Goal: Communication & Community: Answer question/provide support

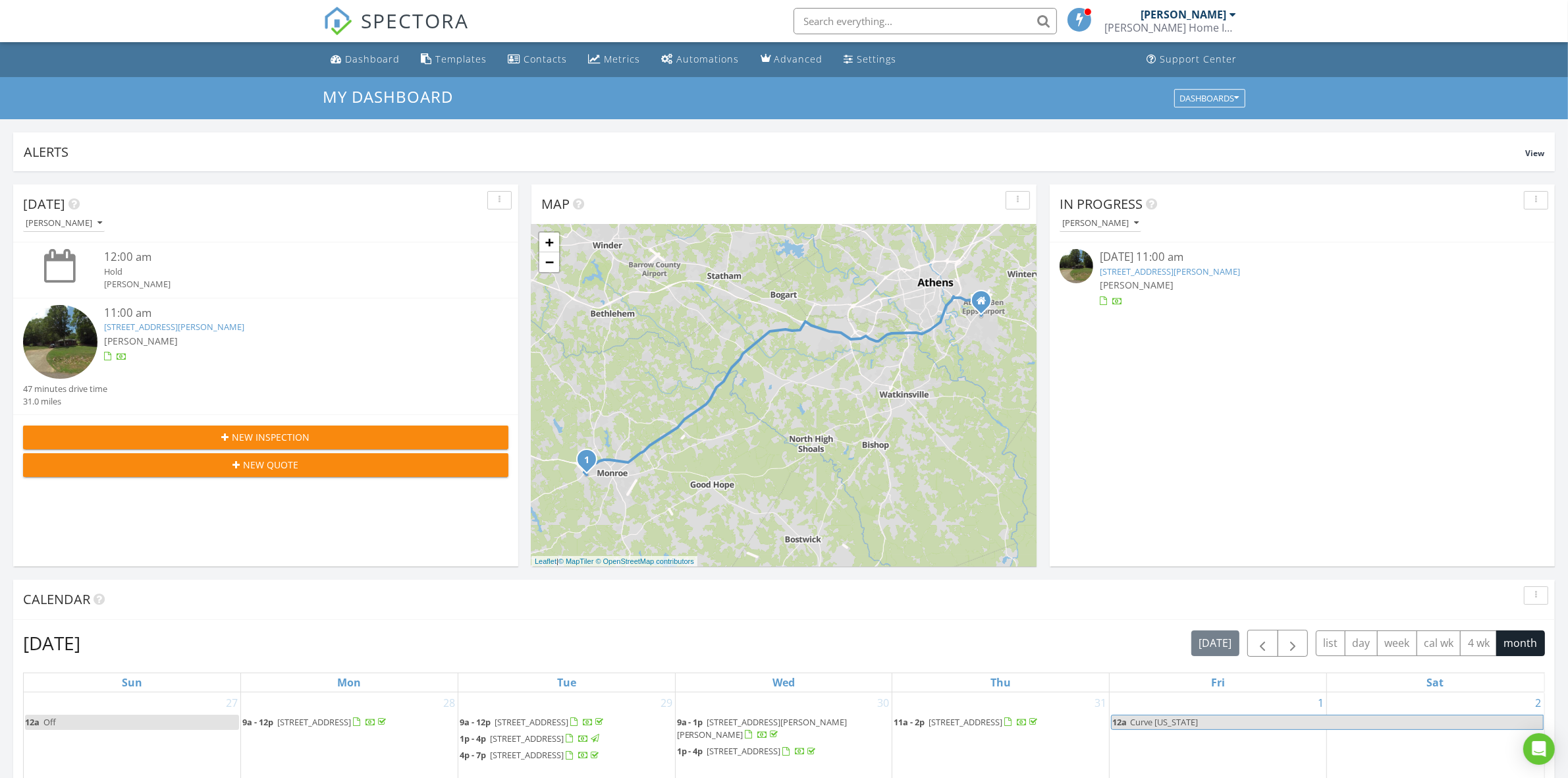
scroll to position [6, 6]
click at [1197, 272] on link "104 Pine View Dr, Monroe, GA 30655" at bounding box center [1170, 271] width 140 height 12
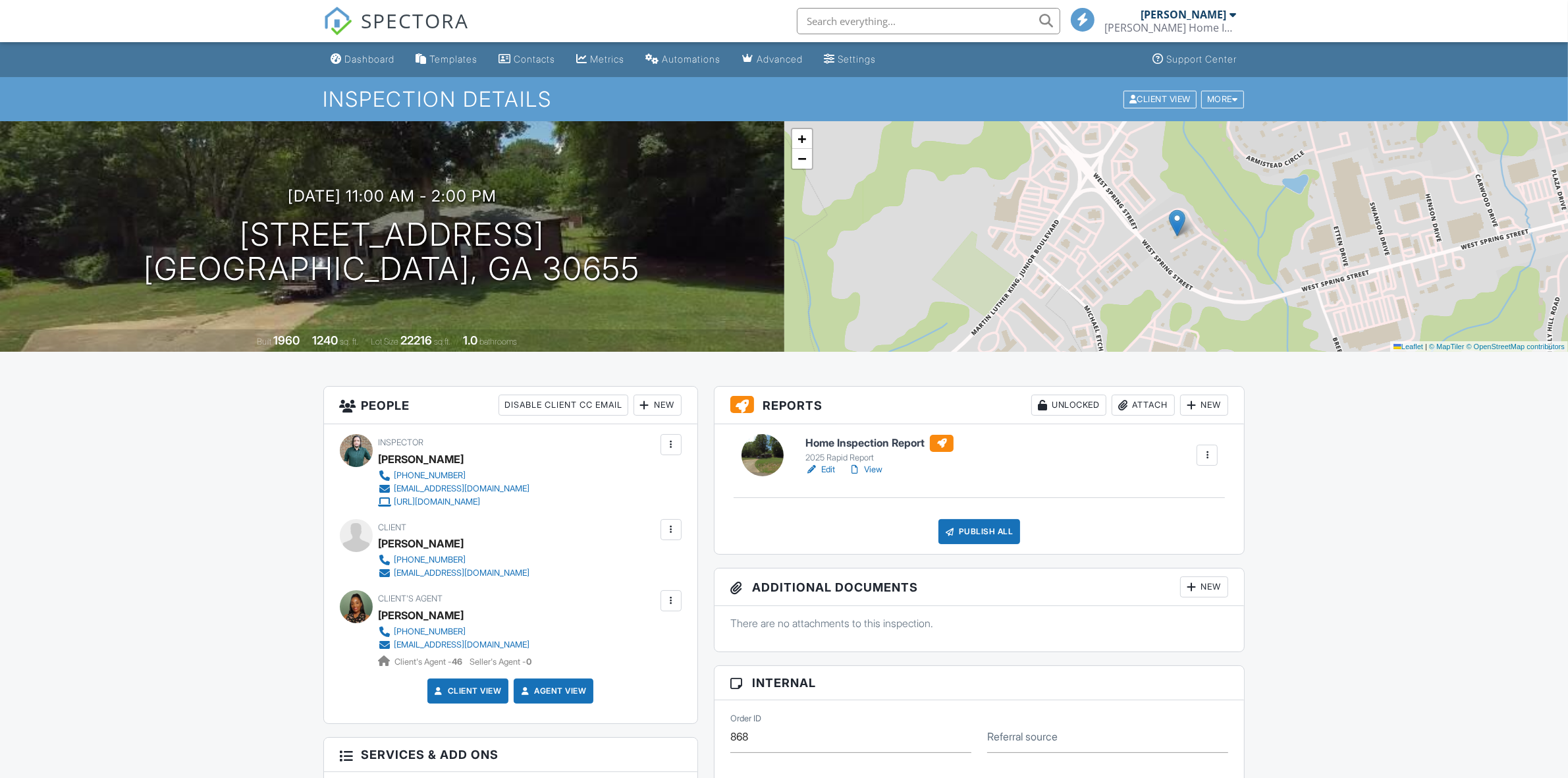
click at [826, 469] on link "Edit" at bounding box center [820, 470] width 30 height 13
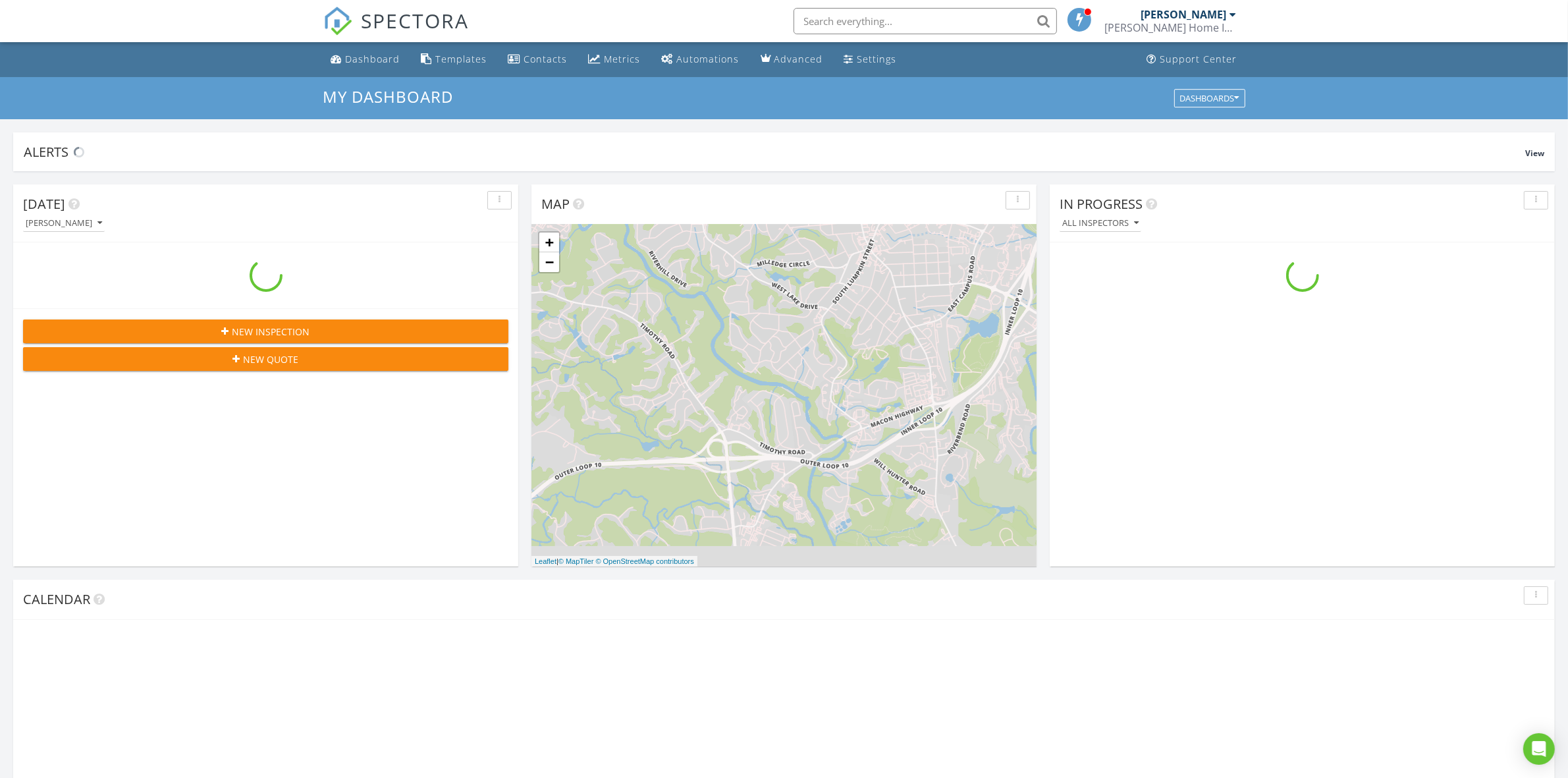
scroll to position [1224, 1594]
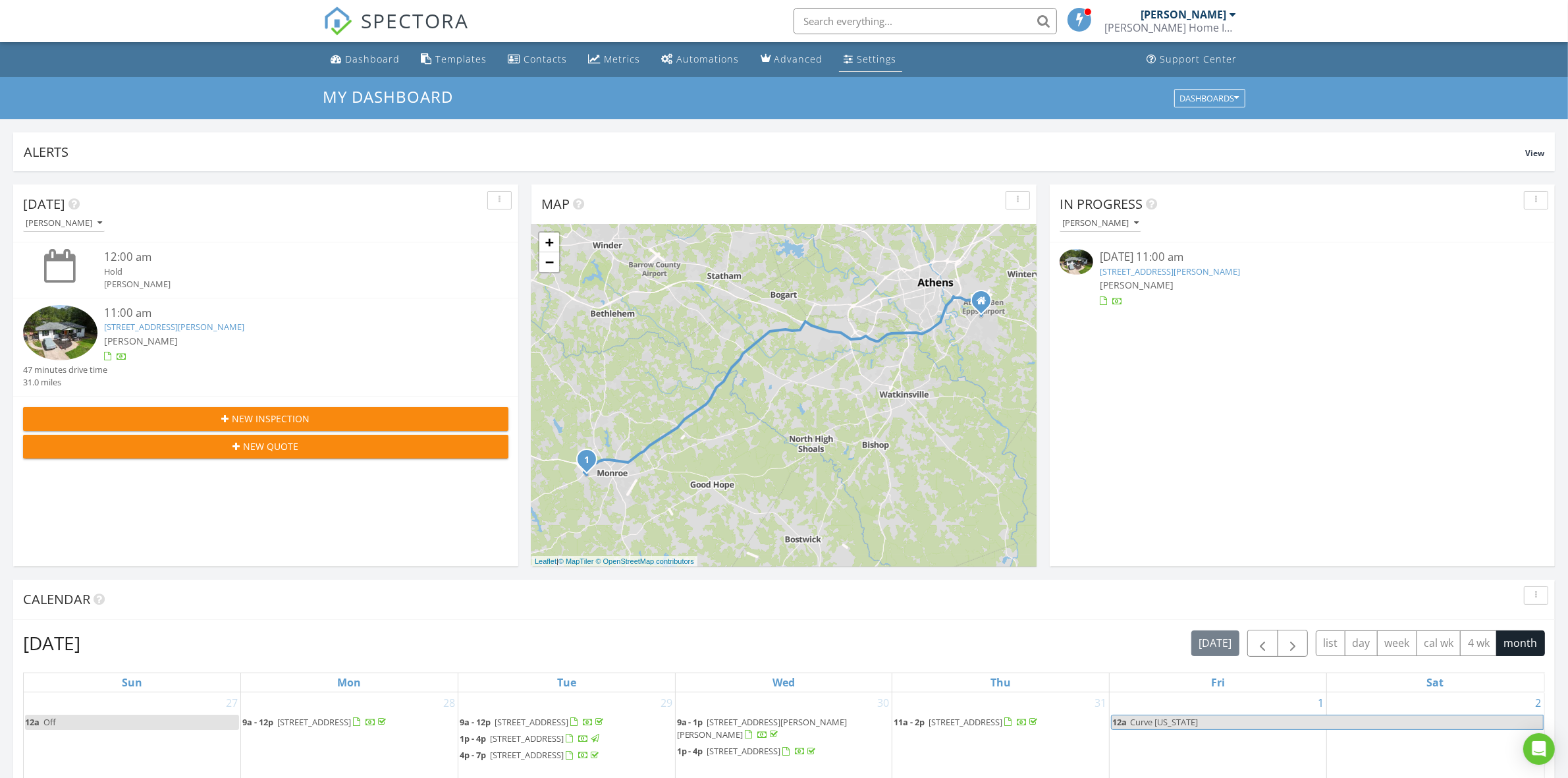
click at [867, 67] on link "Settings" at bounding box center [870, 59] width 63 height 24
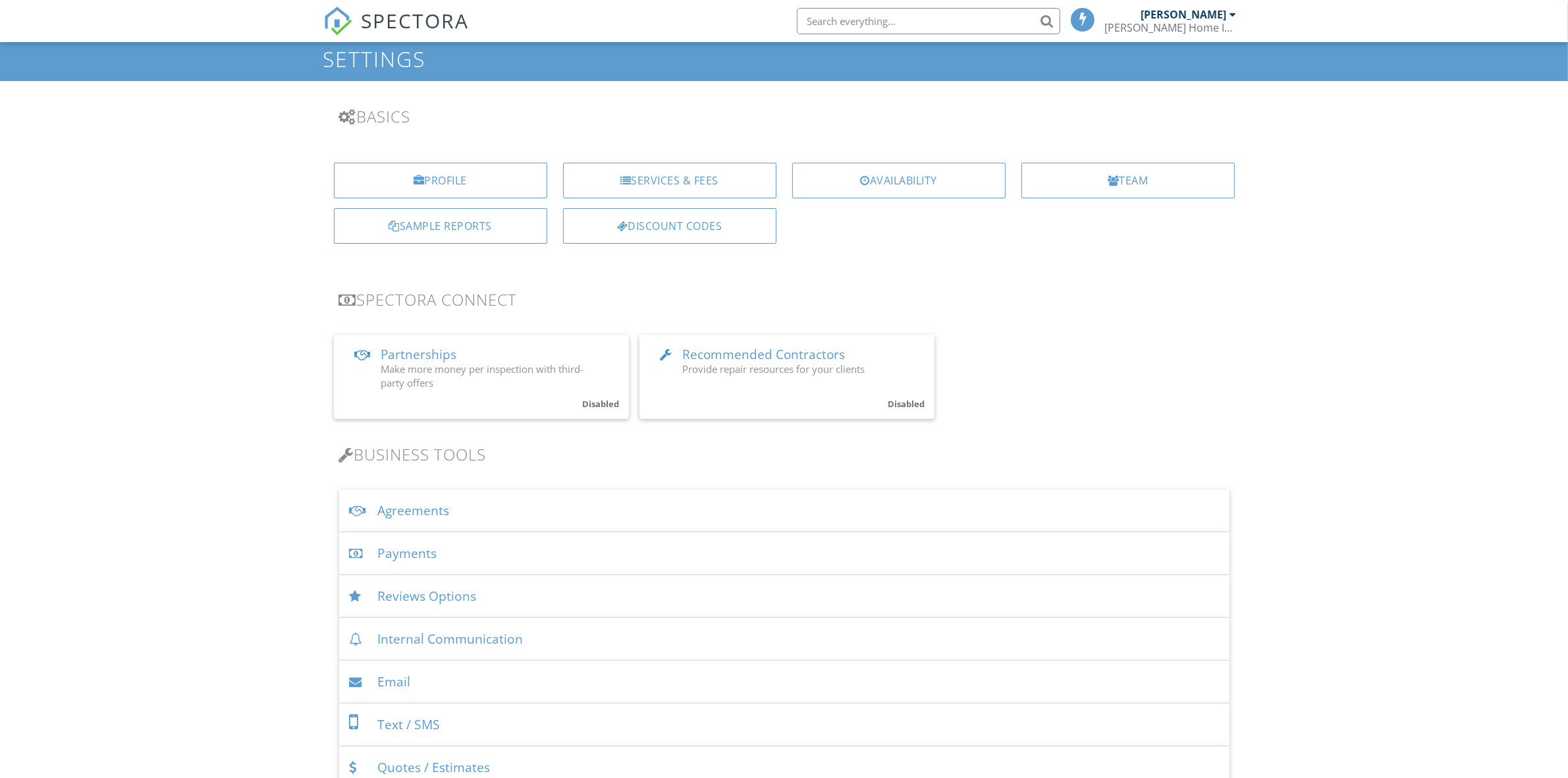
scroll to position [83, 0]
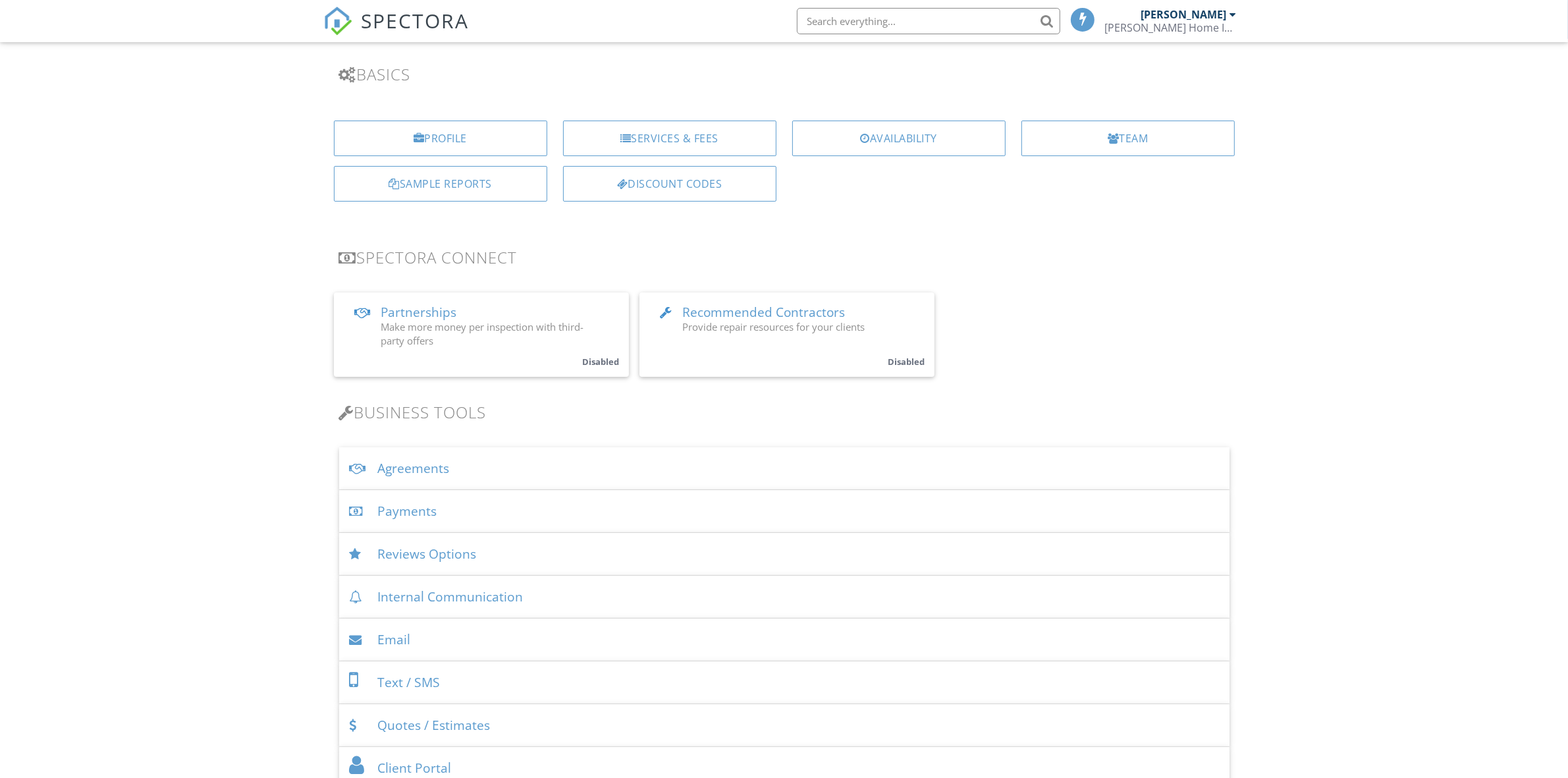
click at [436, 514] on div "Payments" at bounding box center [784, 511] width 891 height 42
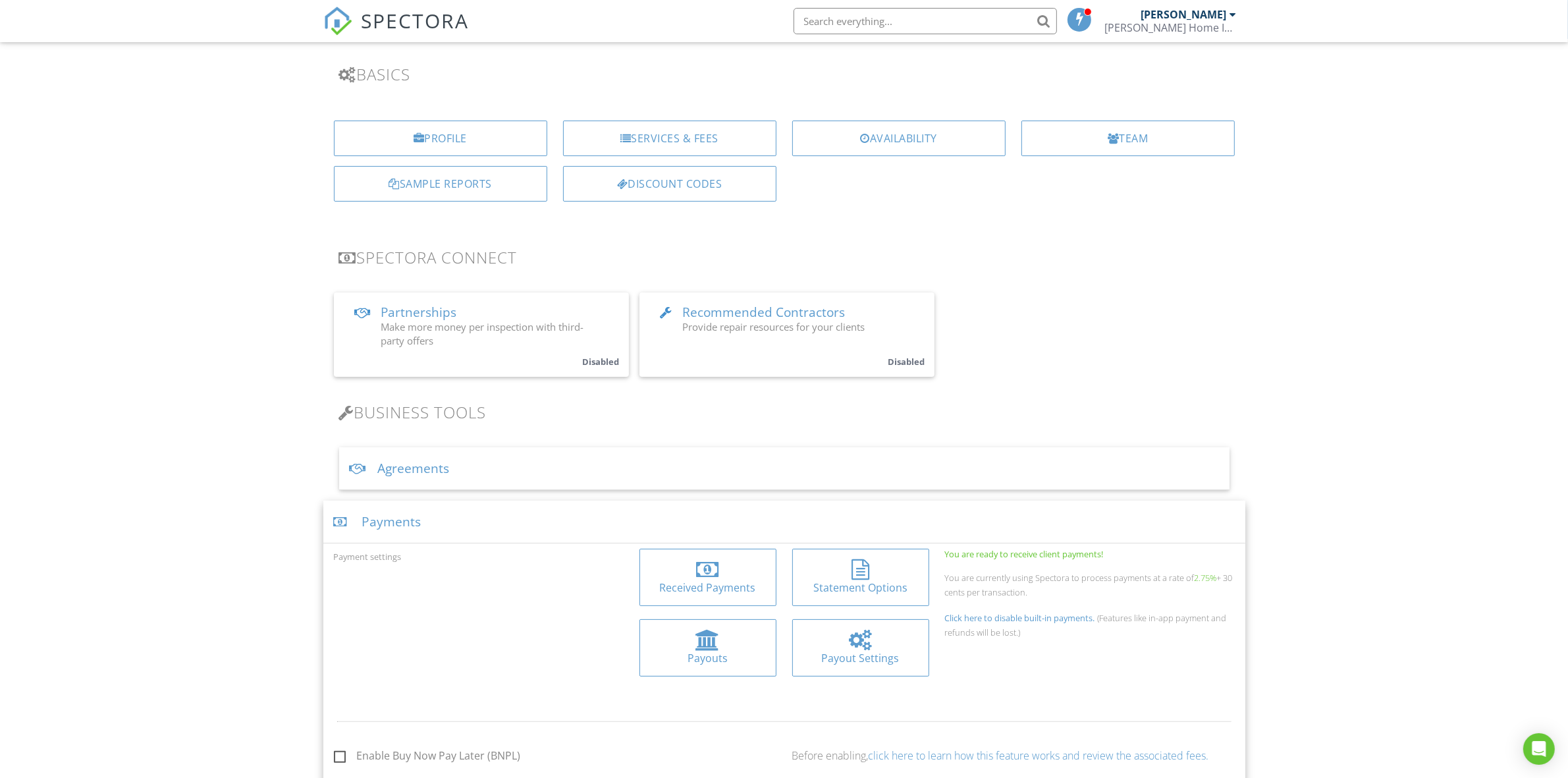
drag, startPoint x: 719, startPoint y: 649, endPoint x: 713, endPoint y: 640, distance: 10.8
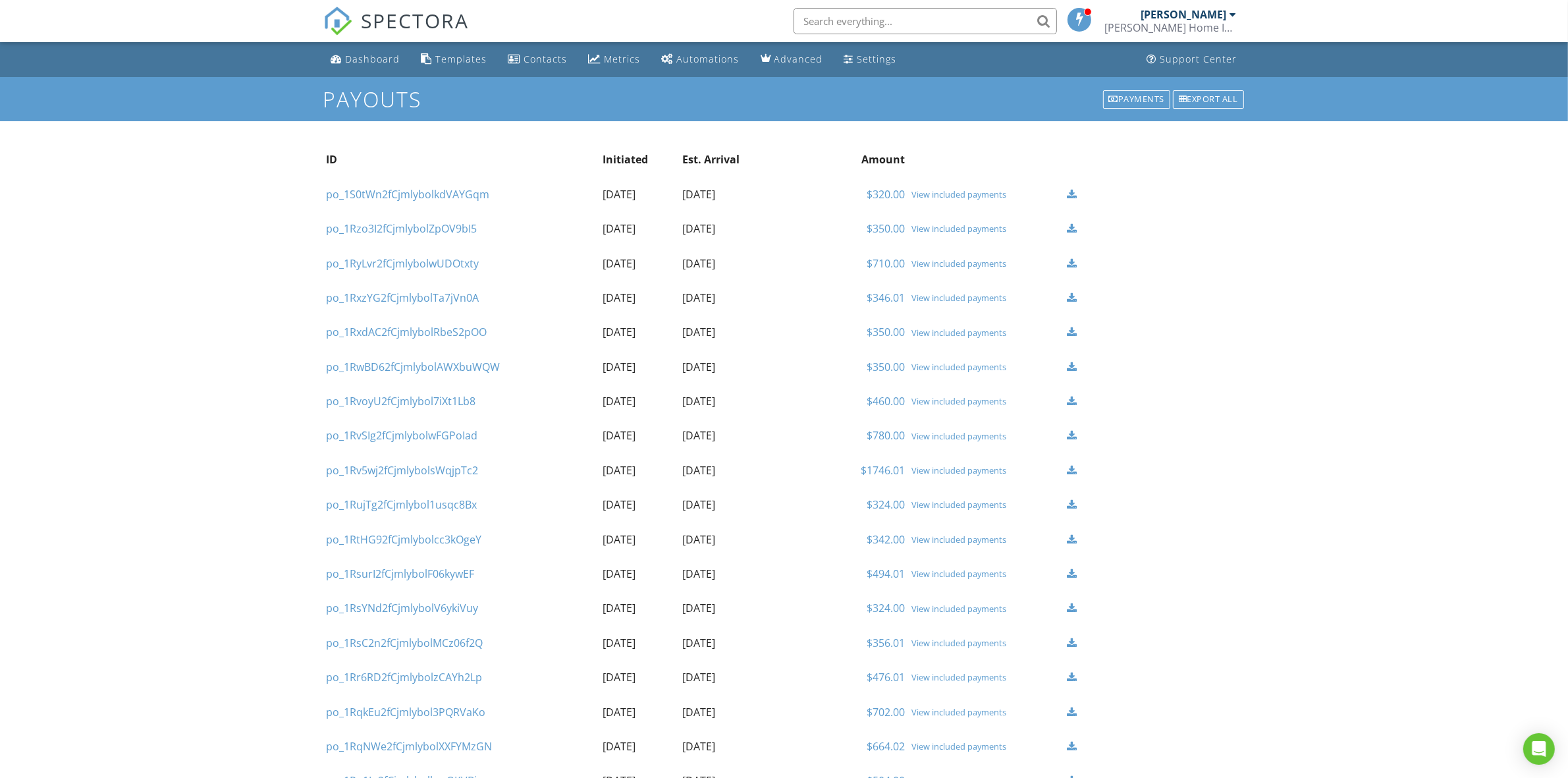
click at [397, 22] on span "SPECTORA" at bounding box center [415, 20] width 108 height 28
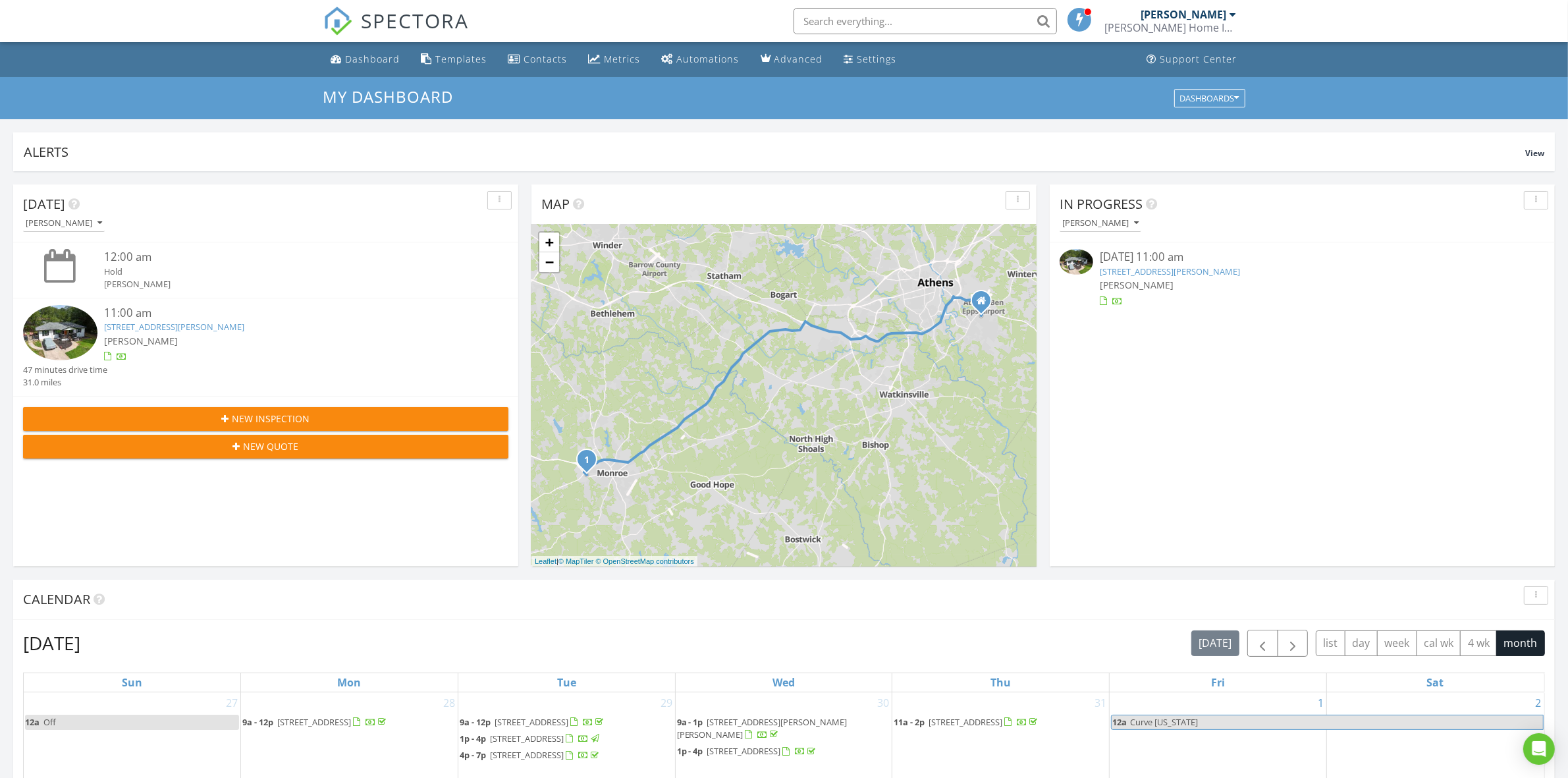
click at [1192, 274] on link "104 Pine View Dr, Monroe, GA 30655" at bounding box center [1170, 271] width 140 height 12
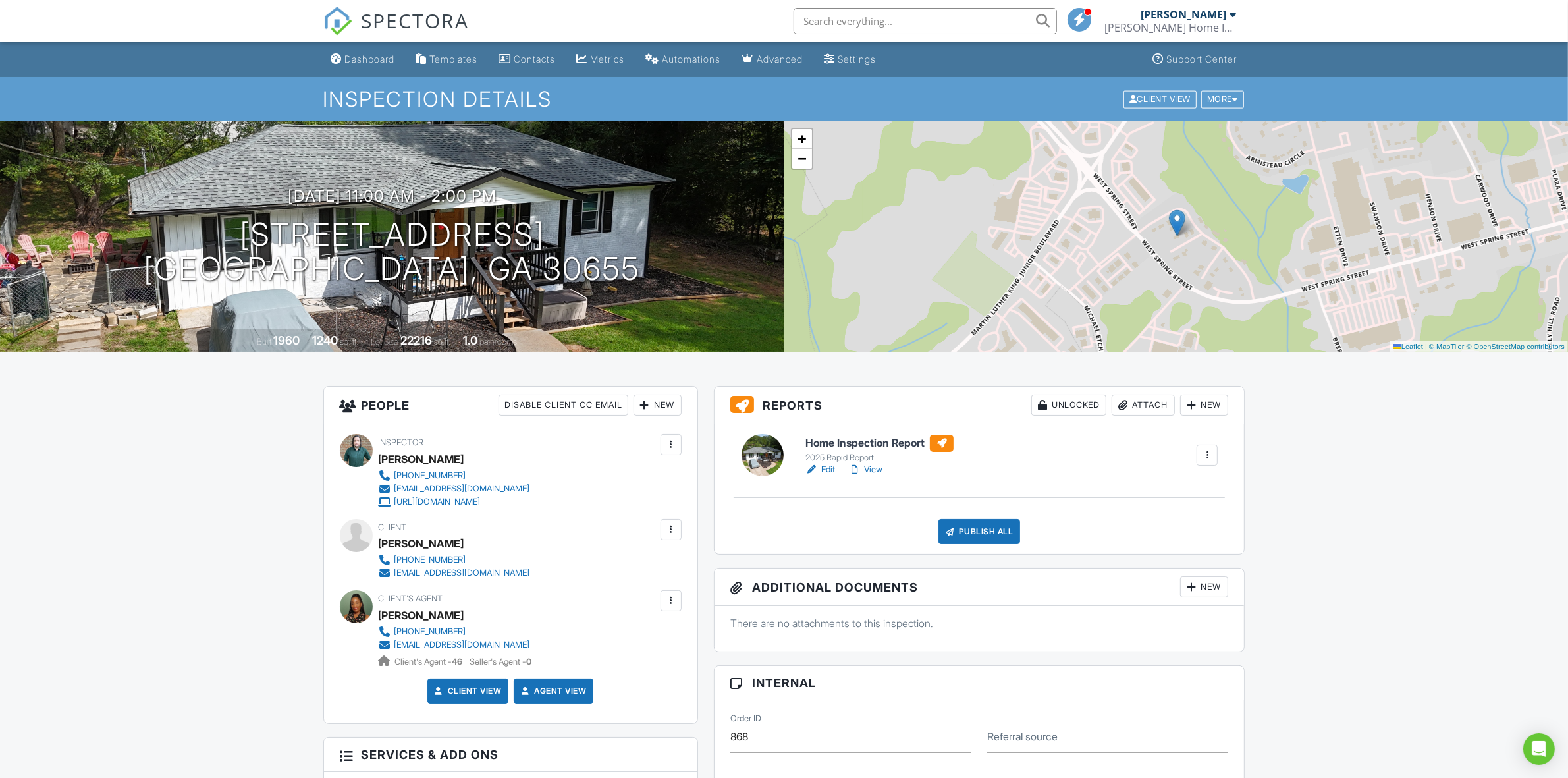
click at [824, 476] on link "Edit" at bounding box center [820, 470] width 30 height 13
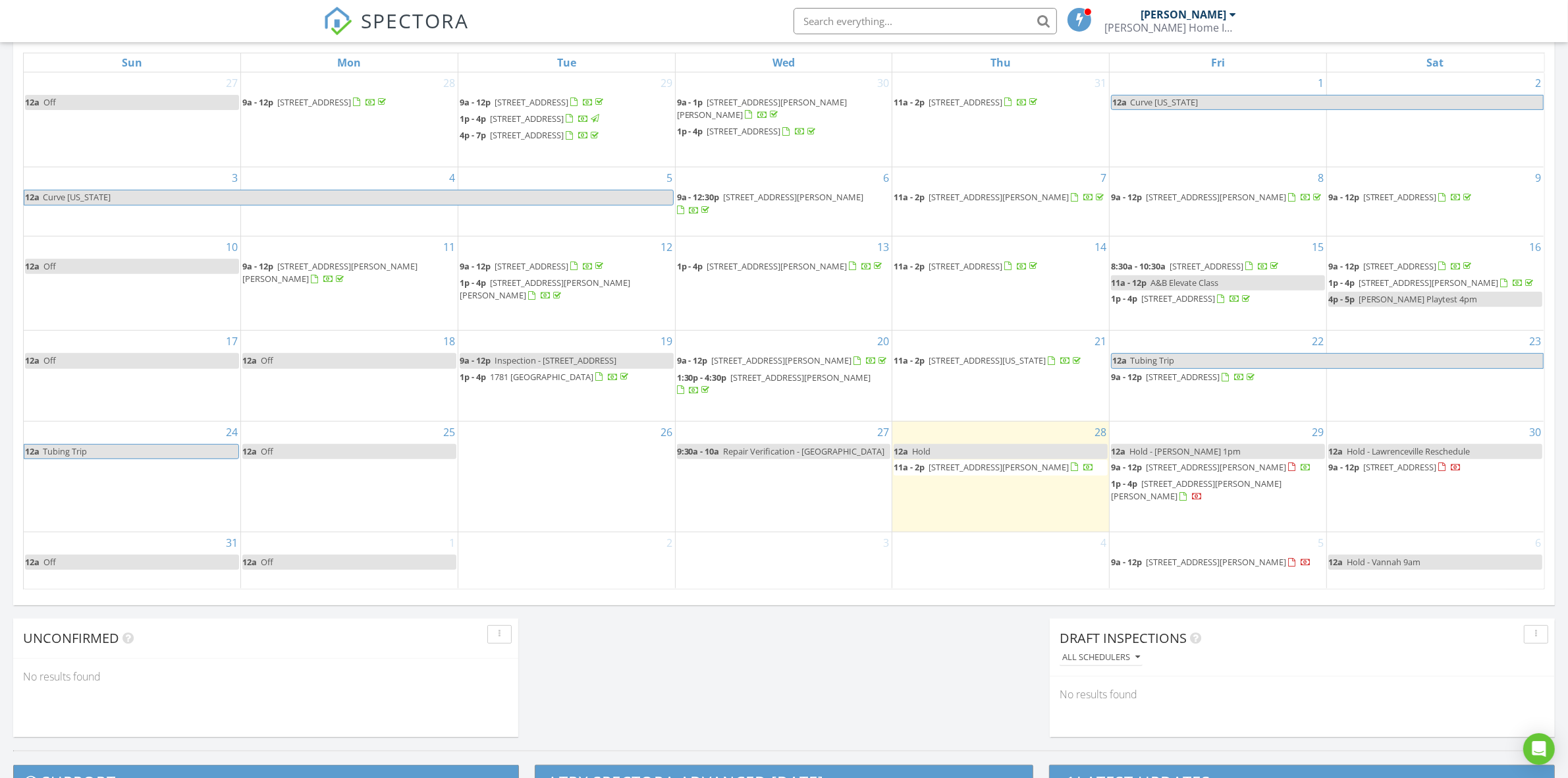
scroll to position [824, 0]
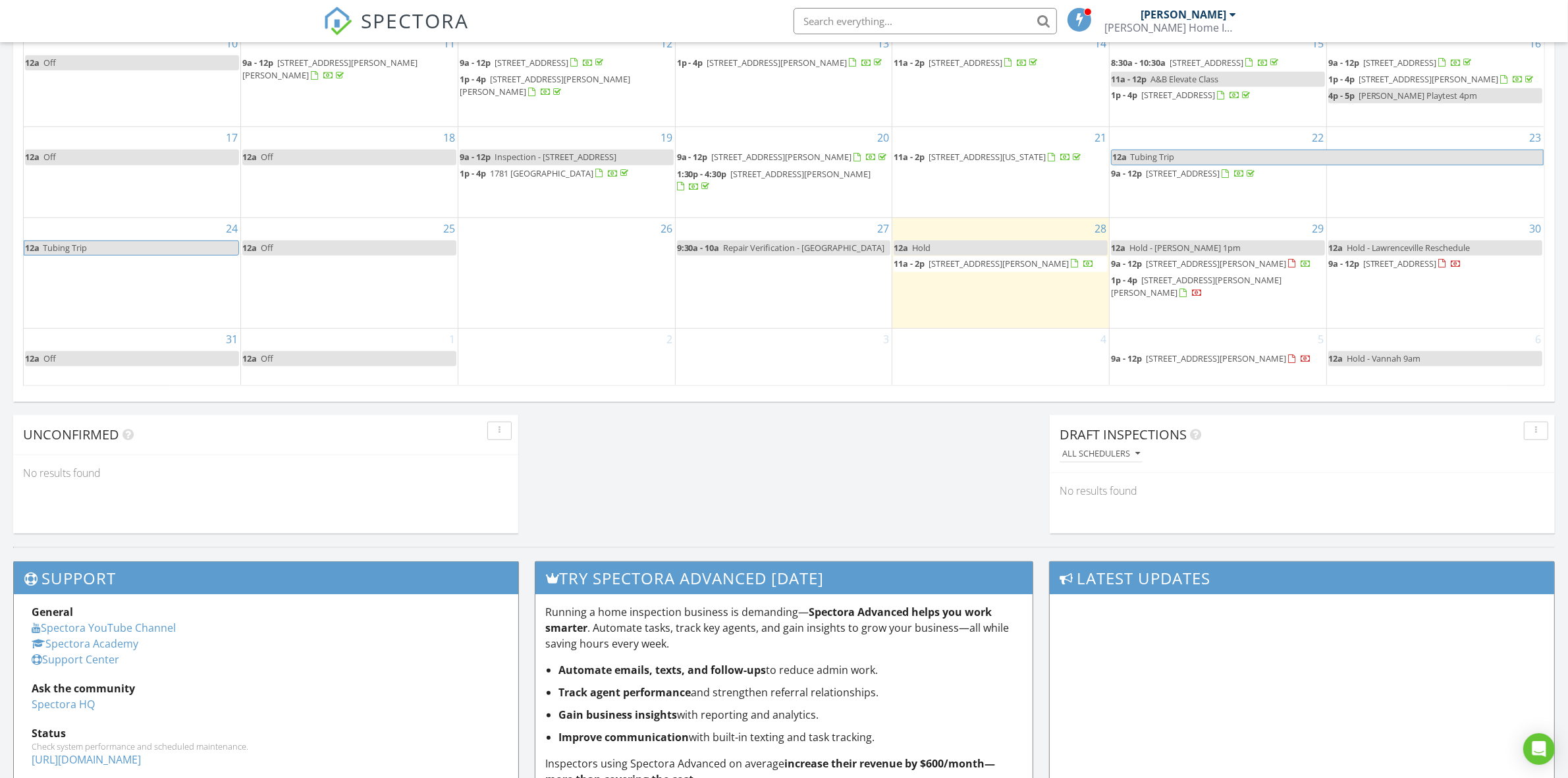
click at [963, 400] on div "Calendar August 2025 today list day week cal wk 4 wk month Sun Mon Tue Wed Thu …" at bounding box center [784, 79] width 1542 height 646
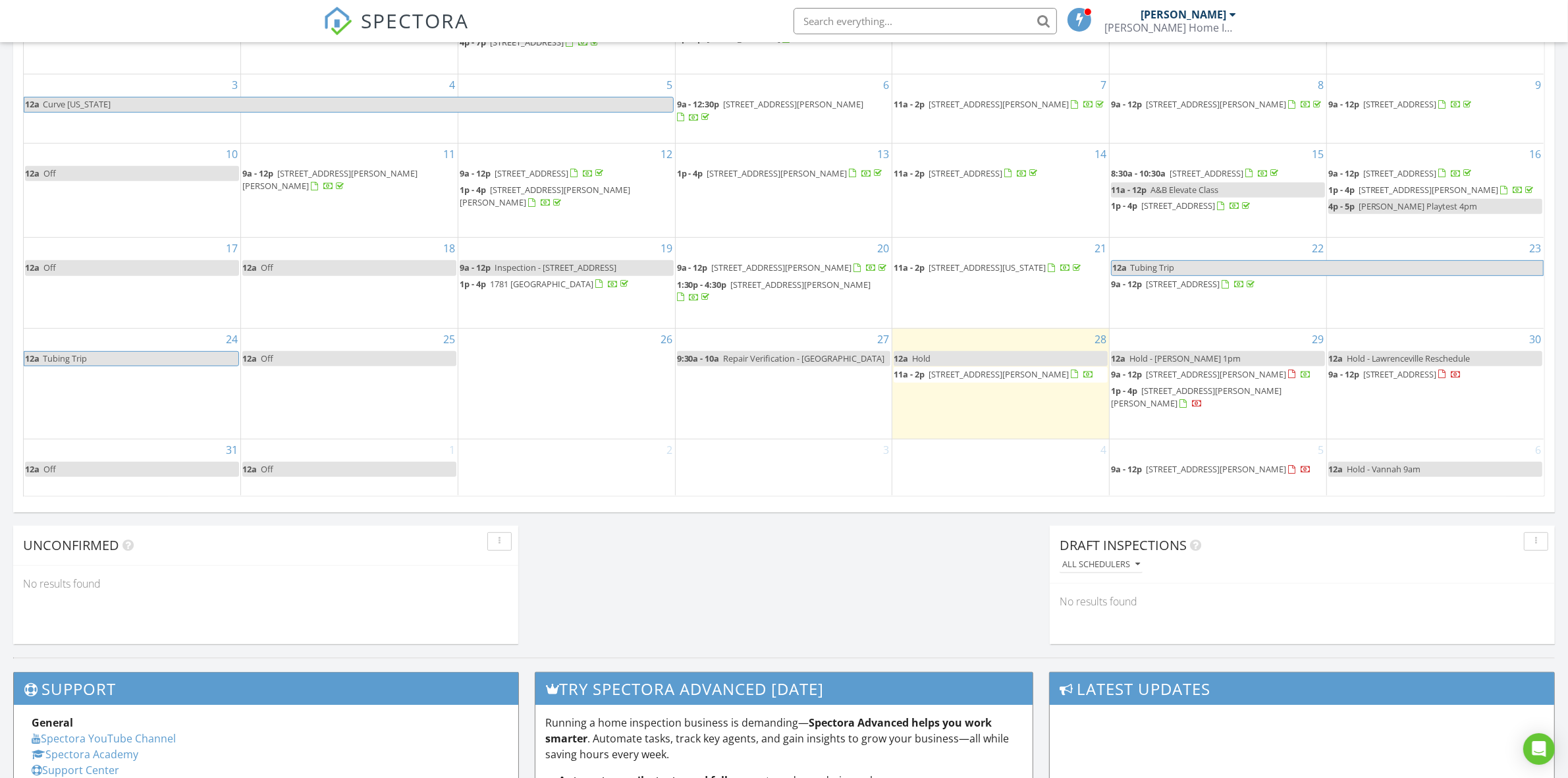
scroll to position [741, 0]
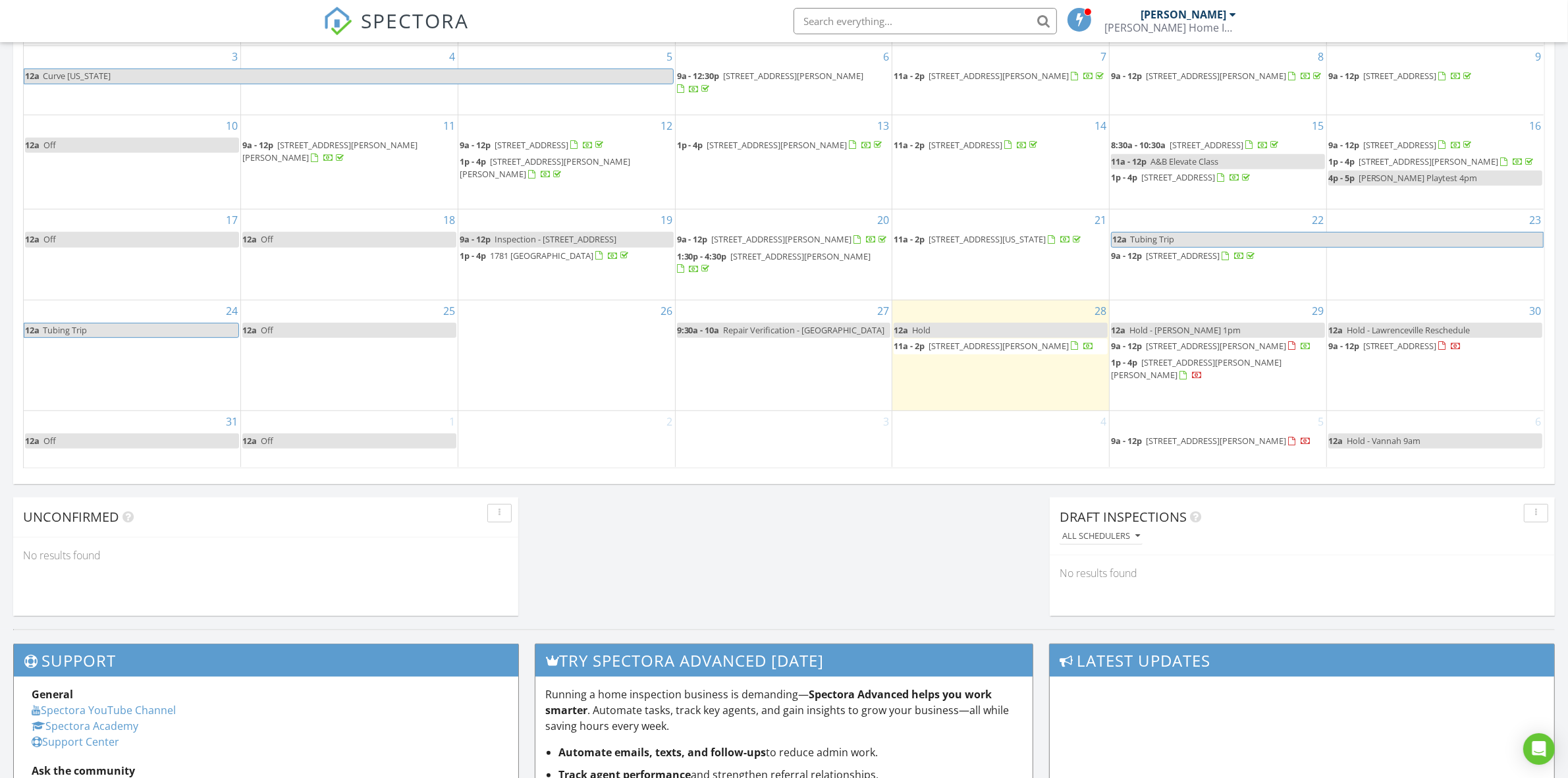
click at [1247, 338] on link "12a Hold - Michael Healy 1pm" at bounding box center [1218, 330] width 214 height 15
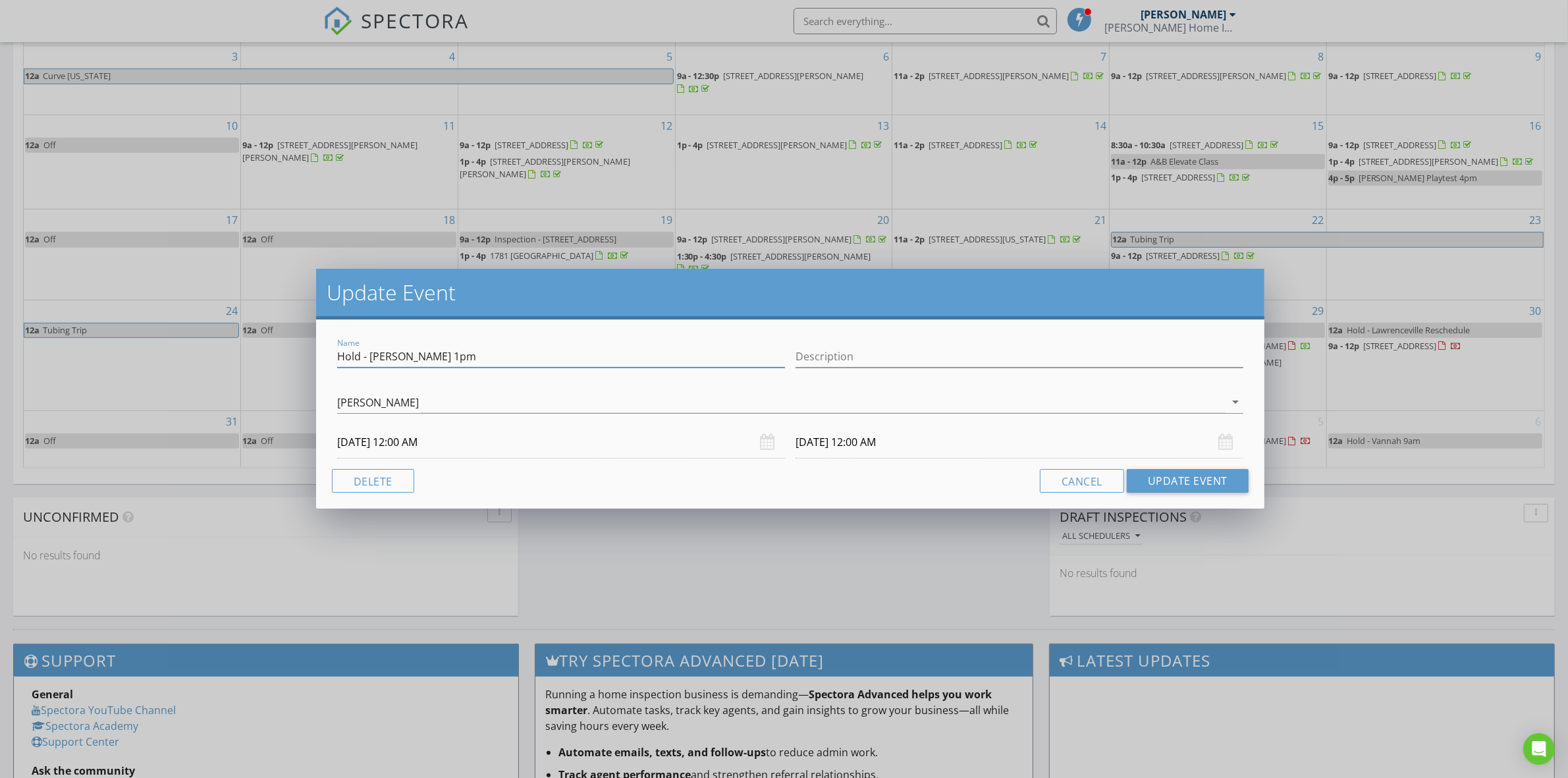
drag, startPoint x: 558, startPoint y: 360, endPoint x: 371, endPoint y: 370, distance: 187.3
click at [371, 370] on div "Name Hold - Michael Healy 1pm" at bounding box center [561, 363] width 448 height 35
type input "Hold"
click at [1207, 482] on button "Update Event" at bounding box center [1187, 481] width 122 height 24
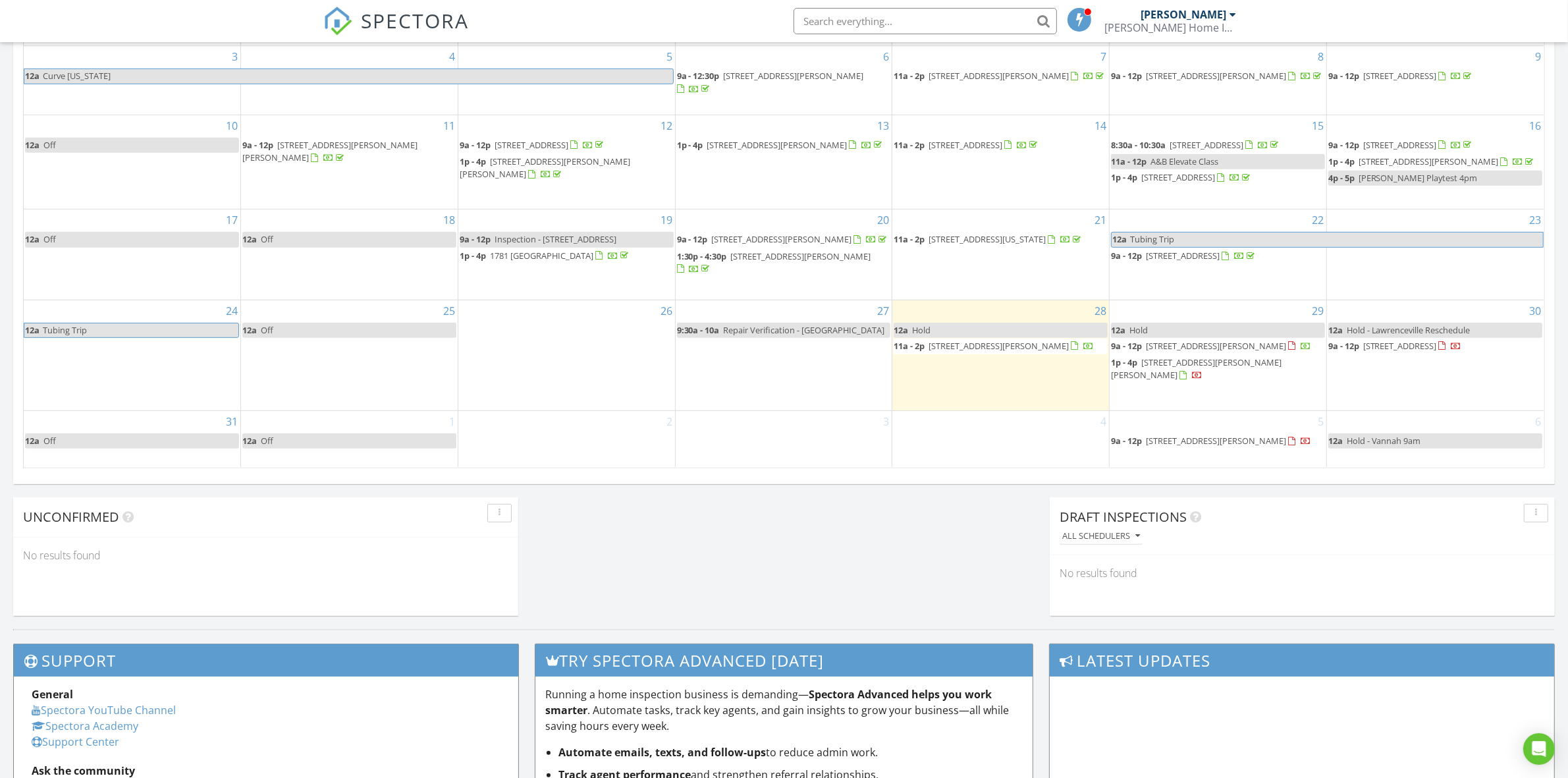
click at [1467, 336] on span "Hold - Lawrenceville Reschedule" at bounding box center [1408, 330] width 123 height 12
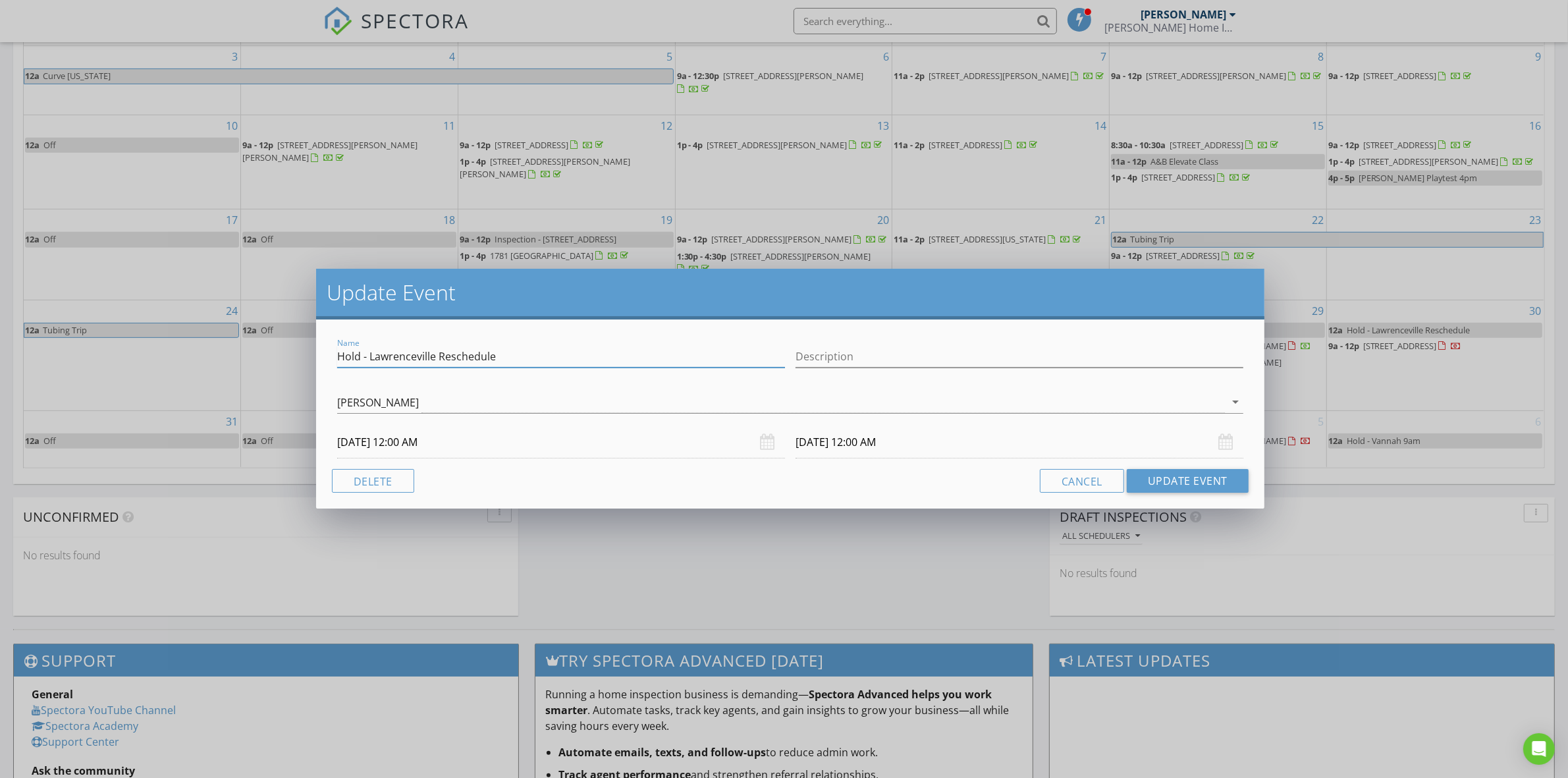
drag, startPoint x: 611, startPoint y: 351, endPoint x: 664, endPoint y: 372, distance: 57.0
click at [664, 372] on div "Name Hold - Lawrenceville Reschedule" at bounding box center [561, 363] width 448 height 35
click at [1430, 377] on div "Update Event Name Hold - Lawrenceville Reschedule Description Benjamin Marney a…" at bounding box center [784, 389] width 1568 height 778
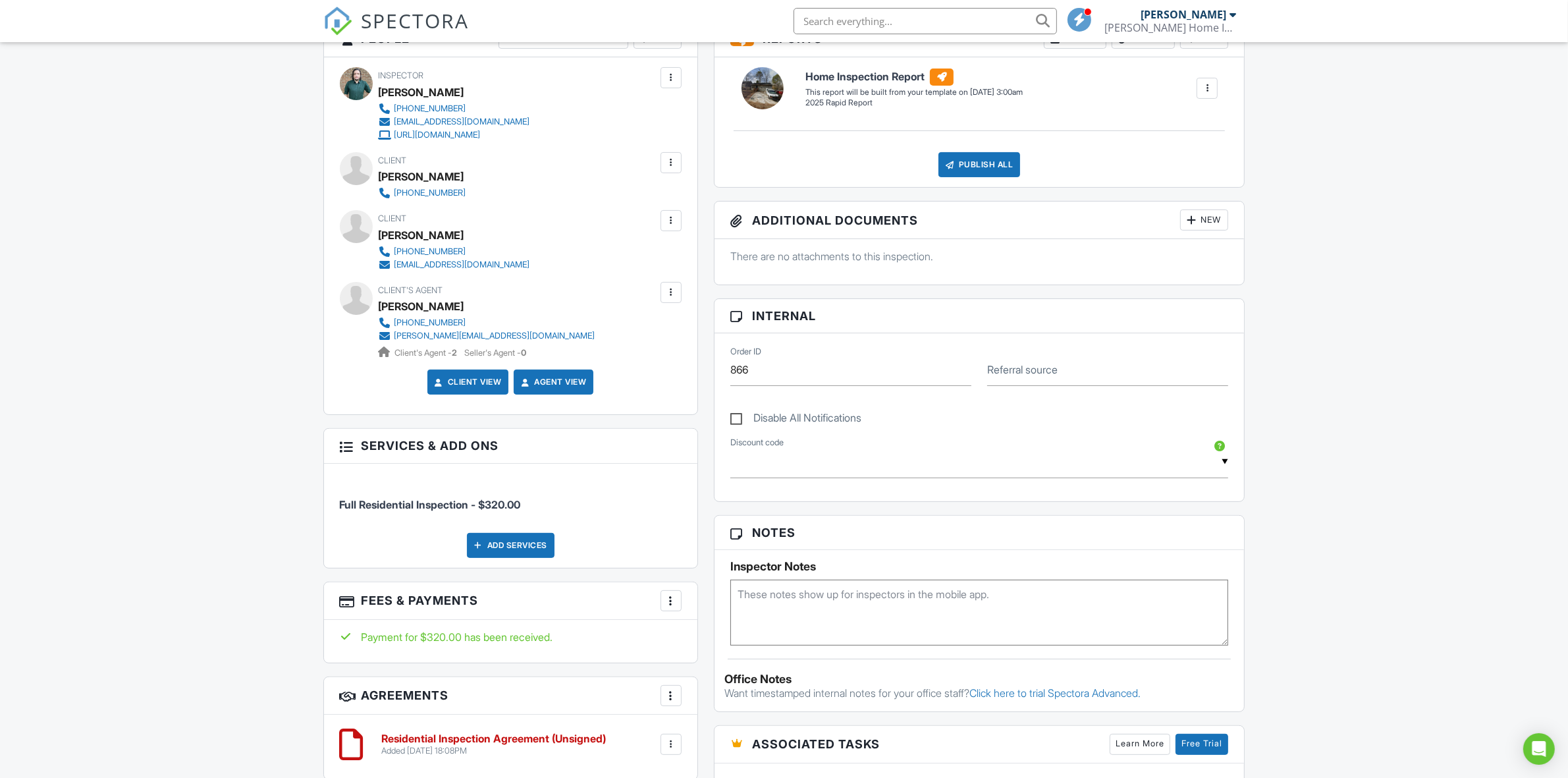
scroll to position [83, 0]
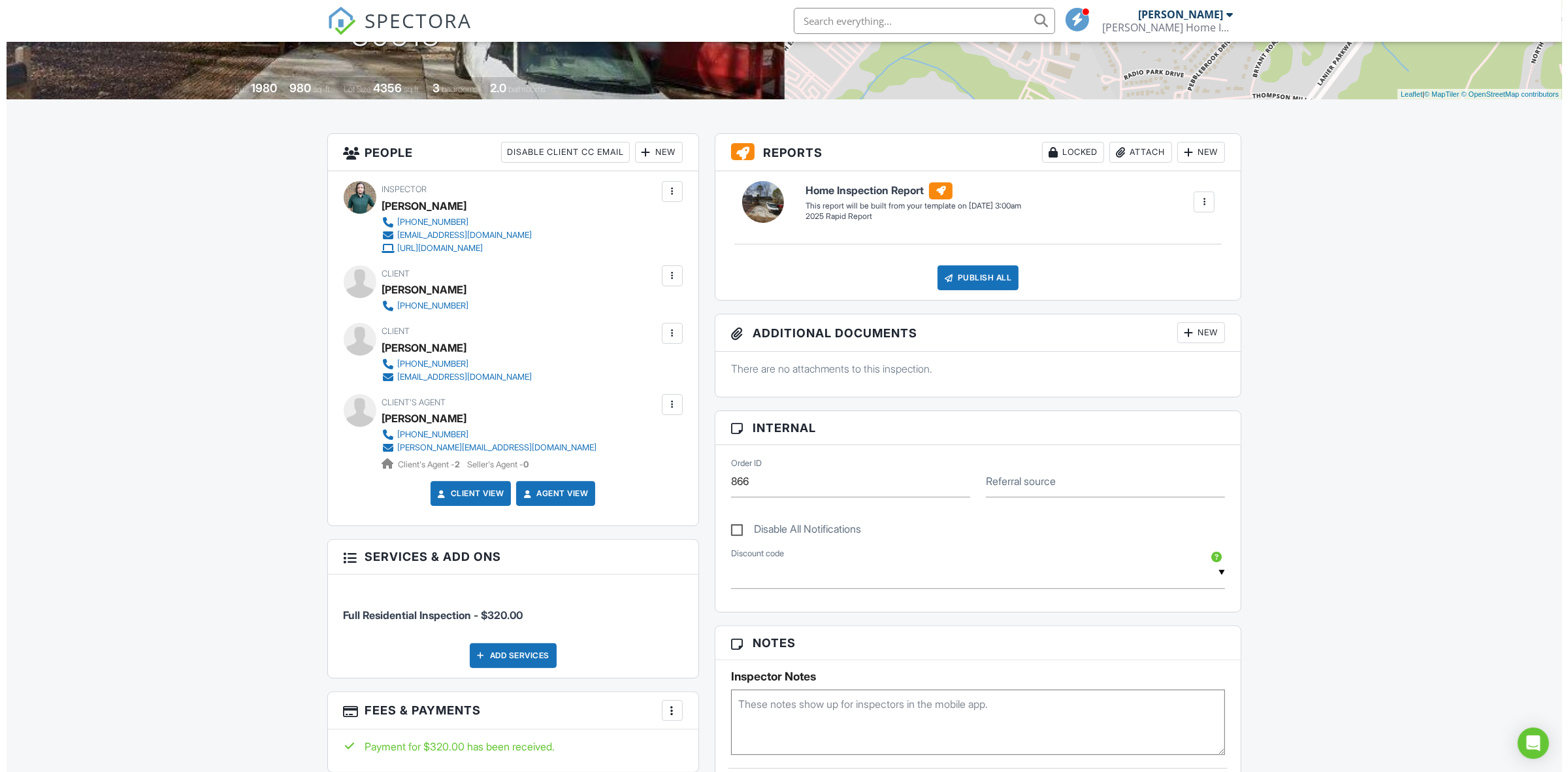
scroll to position [245, 0]
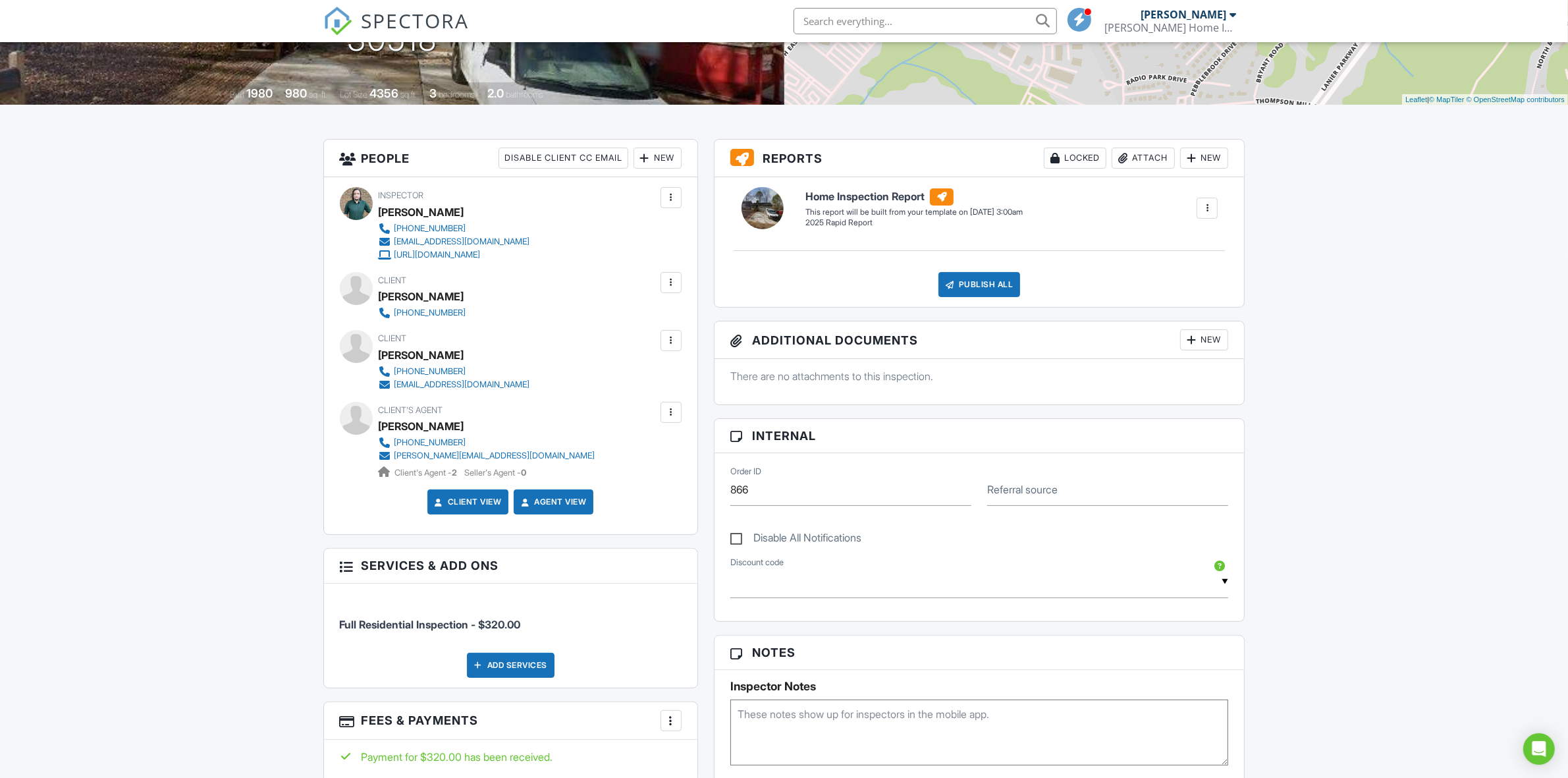
click at [675, 282] on div at bounding box center [671, 282] width 13 height 13
click at [661, 358] on li "Resend Confirmation Text" at bounding box center [603, 356] width 142 height 33
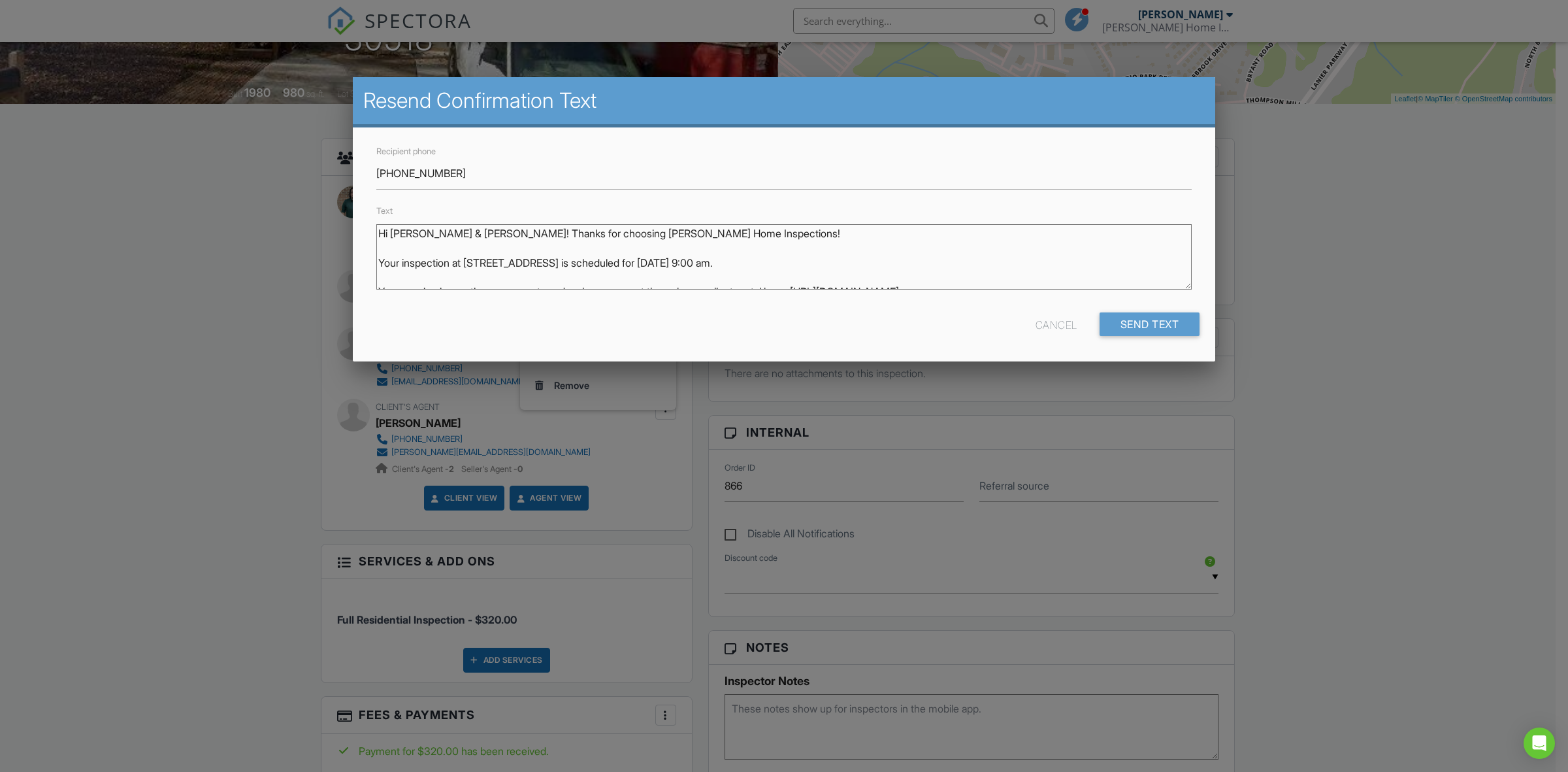
click at [775, 251] on textarea "Hi [PERSON_NAME] & [PERSON_NAME]! Thanks for choosing [PERSON_NAME] Home Inspec…" at bounding box center [783, 257] width 815 height 66
drag, startPoint x: 799, startPoint y: 237, endPoint x: 573, endPoint y: 276, distance: 229.3
click at [461, 232] on textarea "Hi [PERSON_NAME] & [PERSON_NAME]! Thanks for choosing [PERSON_NAME] Home Inspec…" at bounding box center [783, 257] width 815 height 66
click at [587, 264] on textarea "Hi [PERSON_NAME] & [PERSON_NAME]! Thanks for choosing [PERSON_NAME] Home Inspec…" at bounding box center [783, 257] width 815 height 66
click at [1027, 264] on textarea "Hi [PERSON_NAME] & [PERSON_NAME]! Thanks for choosing [PERSON_NAME] Home Inspec…" at bounding box center [783, 257] width 815 height 66
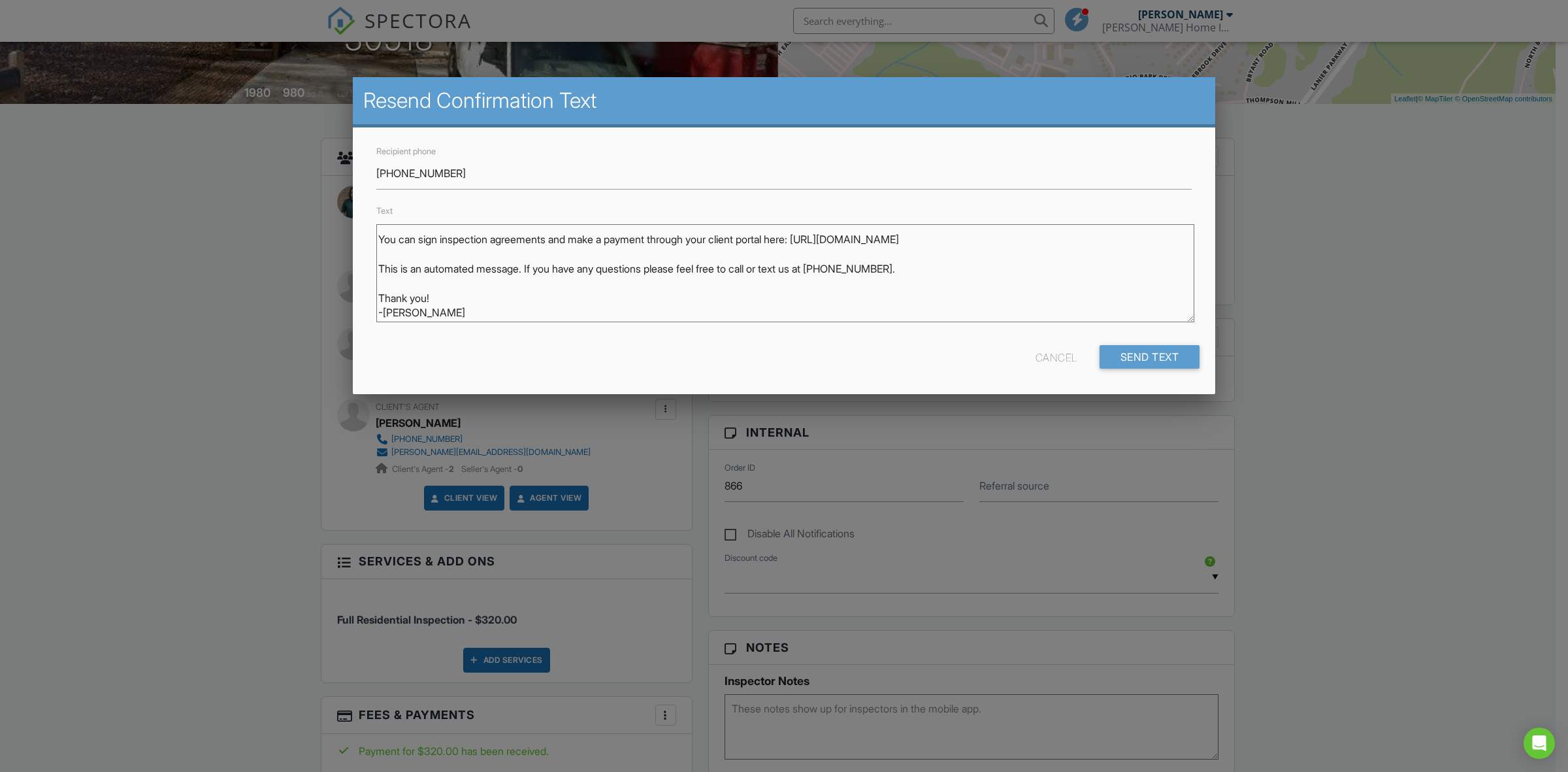
scroll to position [0, 0]
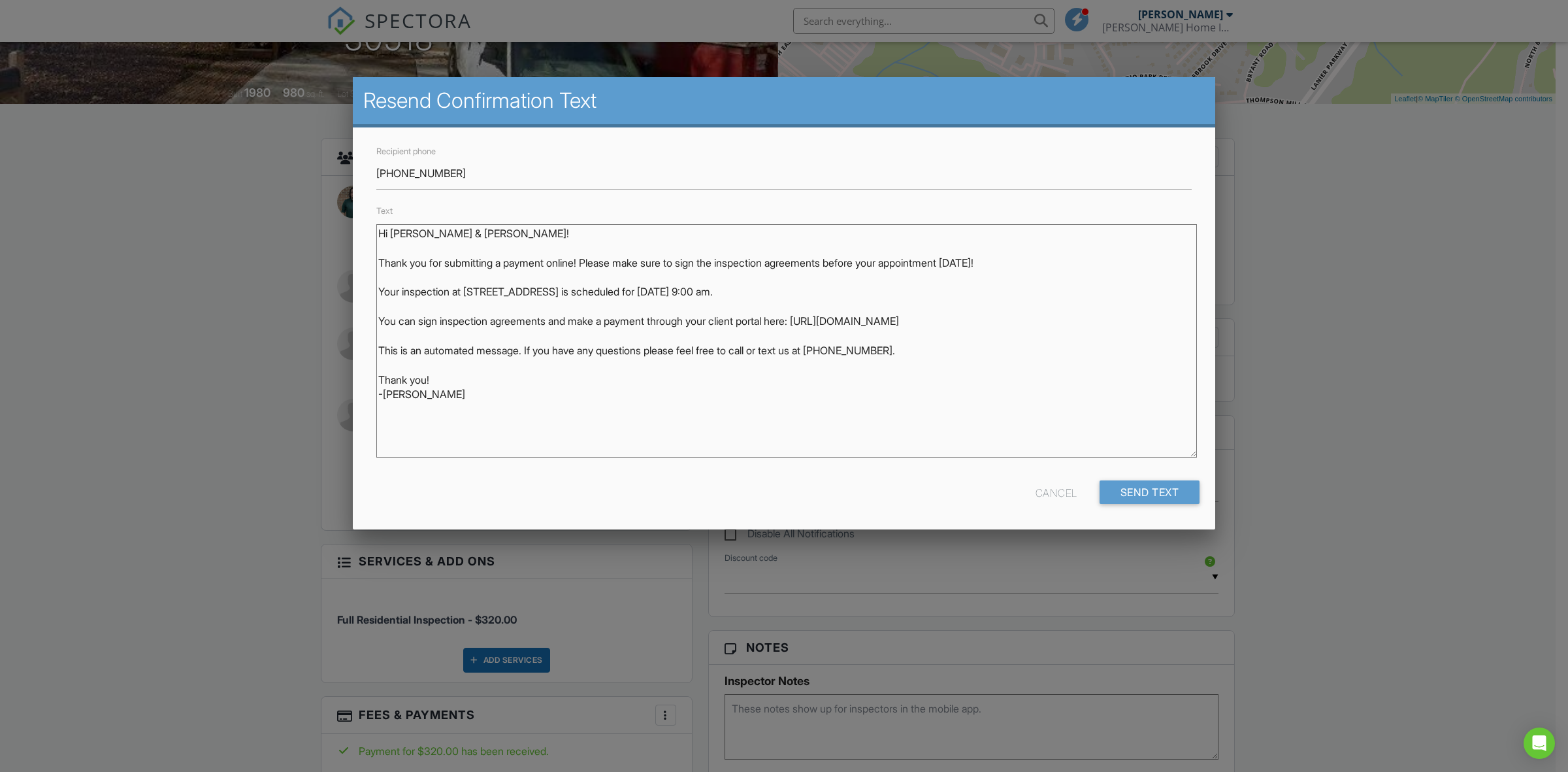
drag, startPoint x: 1187, startPoint y: 286, endPoint x: 1194, endPoint y: 465, distance: 179.1
click at [1194, 457] on textarea "Hi [PERSON_NAME] & [PERSON_NAME]! Thanks for choosing [PERSON_NAME] Home Inspec…" at bounding box center [786, 340] width 821 height 233
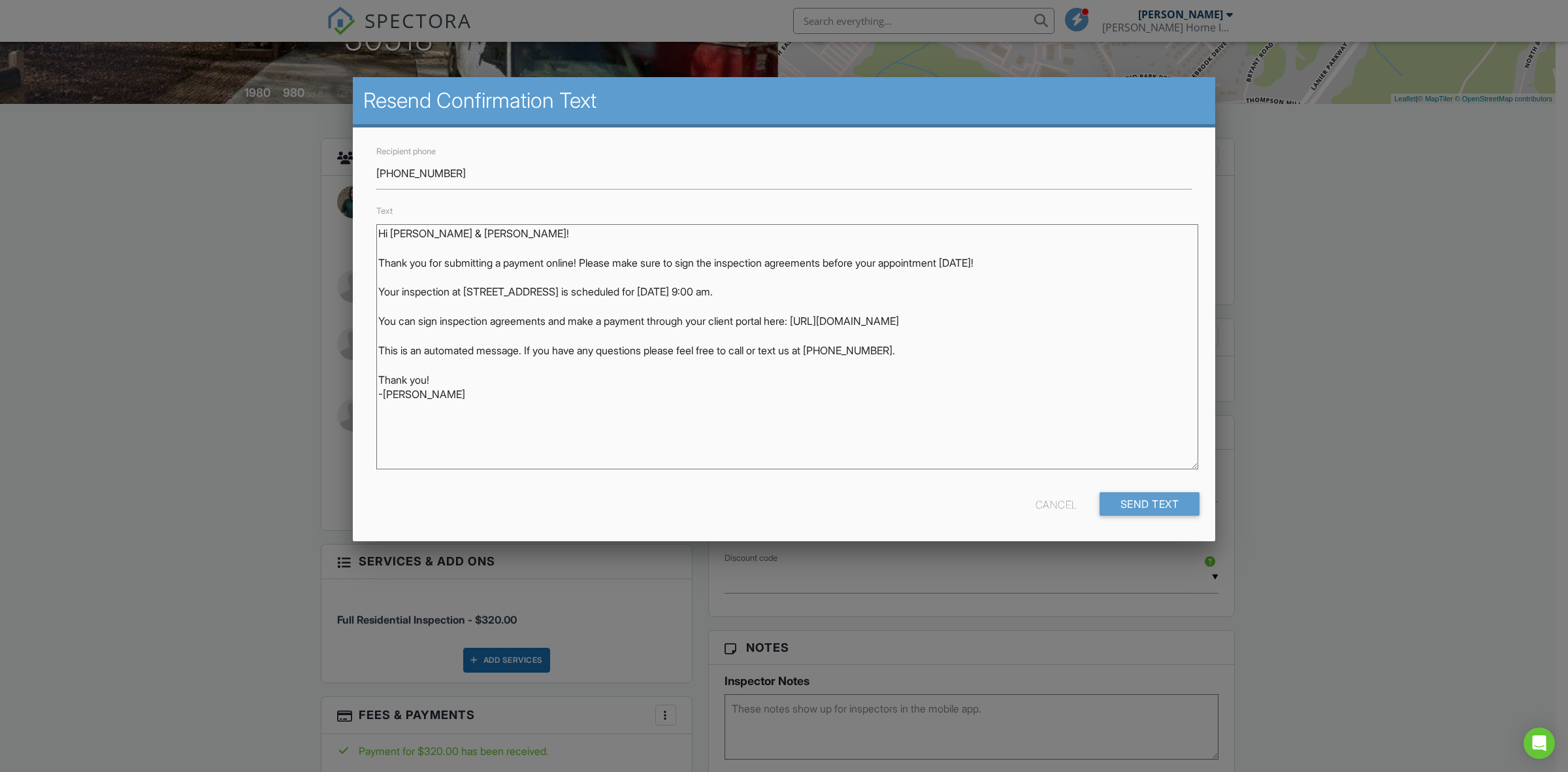
drag, startPoint x: 827, startPoint y: 292, endPoint x: 361, endPoint y: 286, distance: 466.0
click at [361, 286] on div "Recipient phone [PHONE_NUMBER] Text Hi [PERSON_NAME] & [PERSON_NAME]! Thanks fo…" at bounding box center [784, 334] width 863 height 414
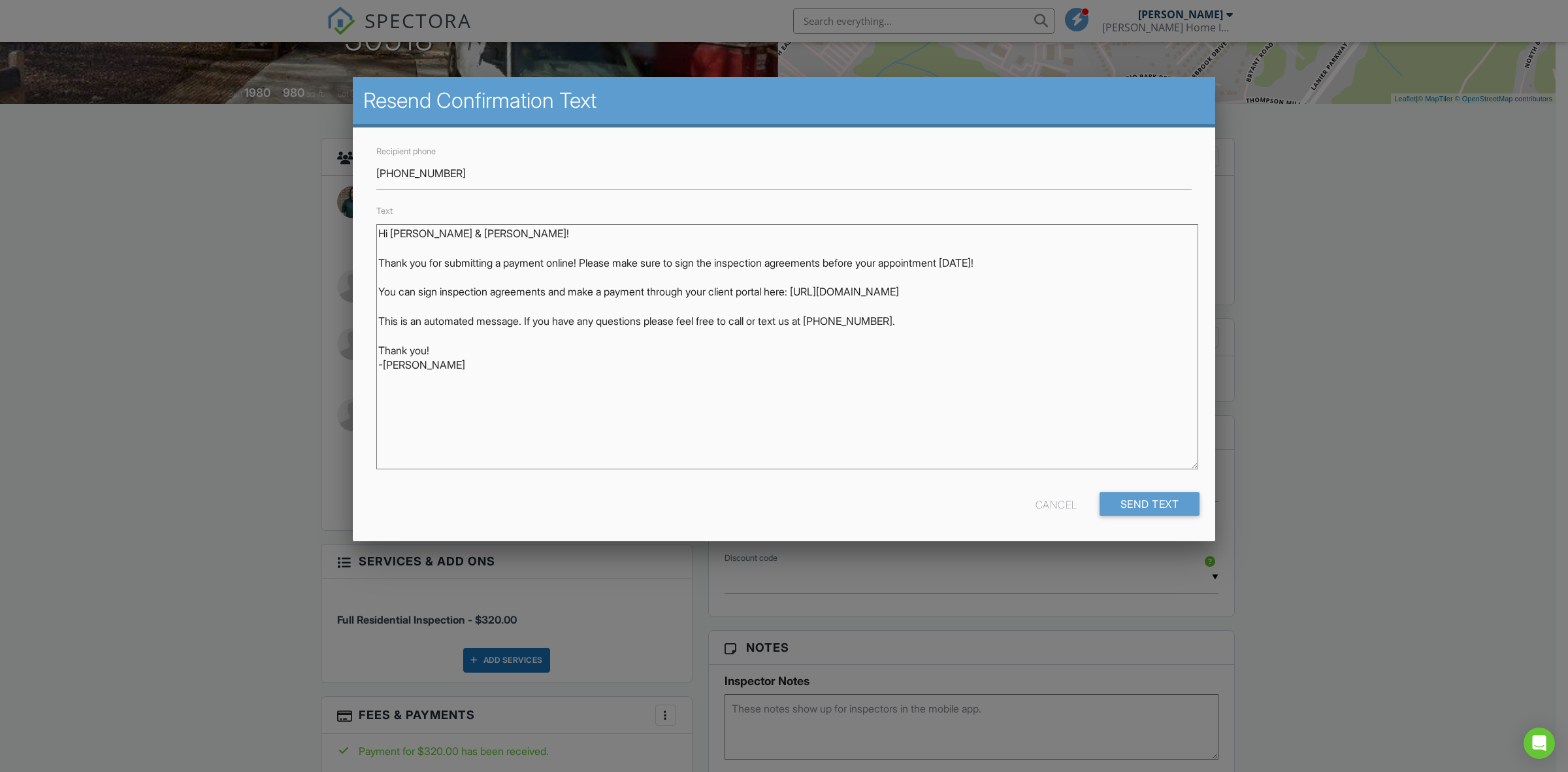
drag, startPoint x: 558, startPoint y: 292, endPoint x: 662, endPoint y: 292, distance: 104.0
click at [662, 292] on textarea "Hi [PERSON_NAME] & [PERSON_NAME]! Thanks for choosing [PERSON_NAME] Home Inspec…" at bounding box center [787, 347] width 822 height 245
click at [991, 324] on textarea "Hi [PERSON_NAME] & [PERSON_NAME]! Thanks for choosing [PERSON_NAME] Home Inspec…" at bounding box center [787, 347] width 822 height 245
type textarea "Hi [PERSON_NAME] & [PERSON_NAME]! Thank you for submitting a payment online! Pl…"
click at [1154, 500] on input "Send Text" at bounding box center [1150, 504] width 101 height 23
